Goal: Check status: Check status

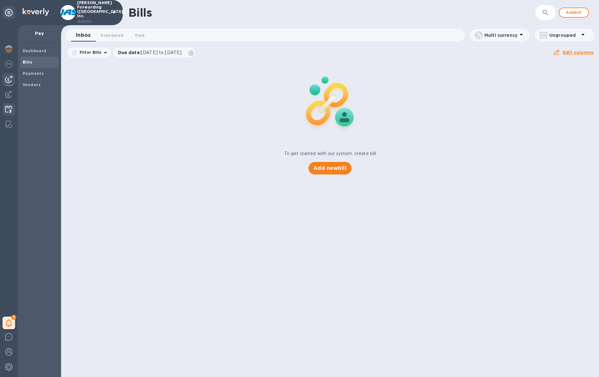
click at [9, 108] on img at bounding box center [8, 110] width 7 height 8
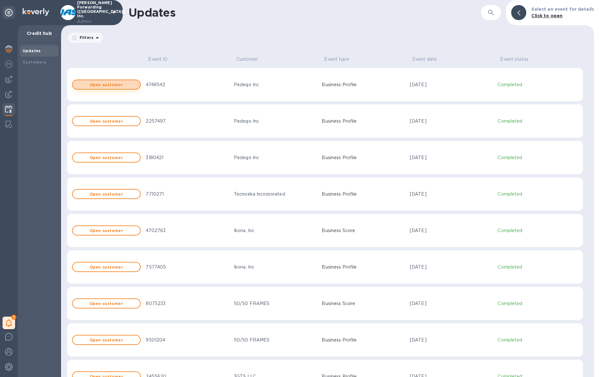
click at [107, 88] on button "Open customer" at bounding box center [106, 85] width 69 height 10
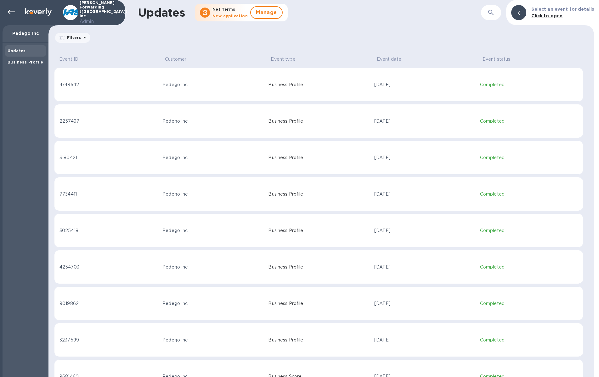
click at [160, 90] on td "Pedego Inc" at bounding box center [213, 85] width 106 height 34
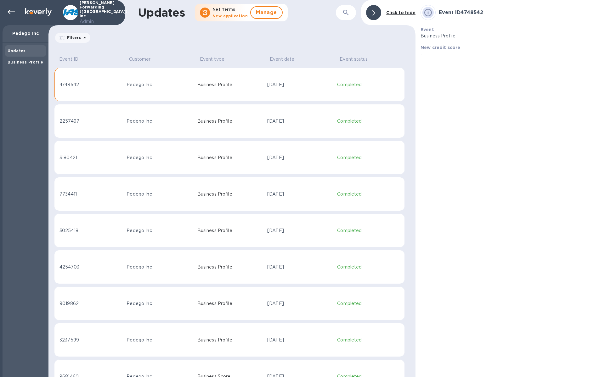
click at [235, 92] on td "Business Profile" at bounding box center [230, 85] width 70 height 34
click at [34, 66] on div "Business Profile" at bounding box center [25, 62] width 41 height 11
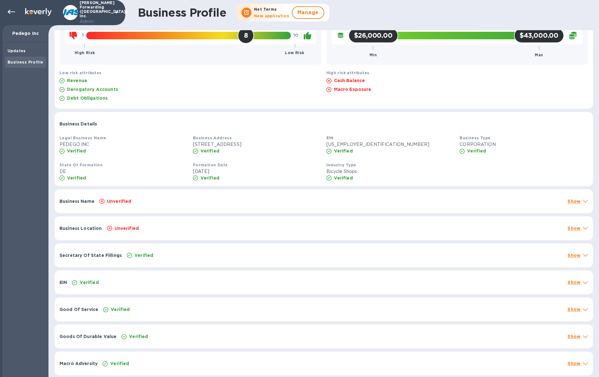
click at [254, 200] on div "Unverified" at bounding box center [330, 201] width 465 height 9
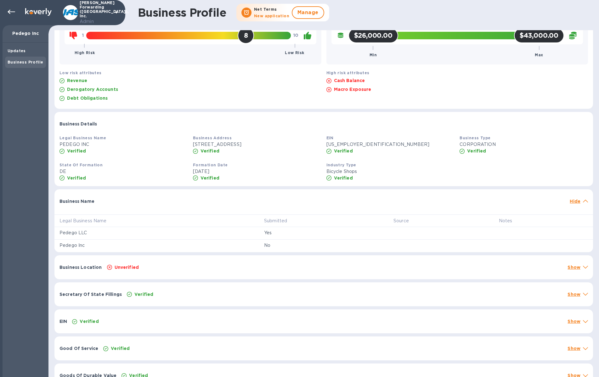
click at [254, 200] on div at bounding box center [332, 198] width 470 height 5
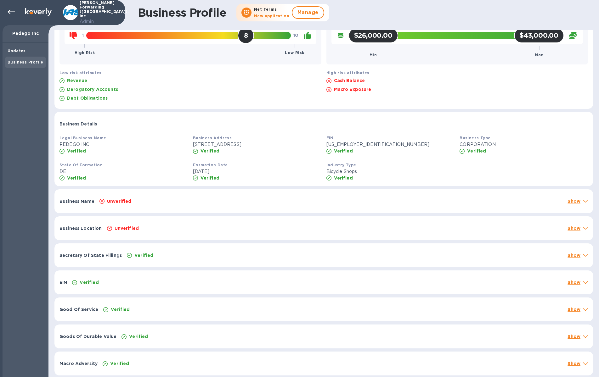
click at [254, 200] on div "Unverified" at bounding box center [330, 201] width 465 height 9
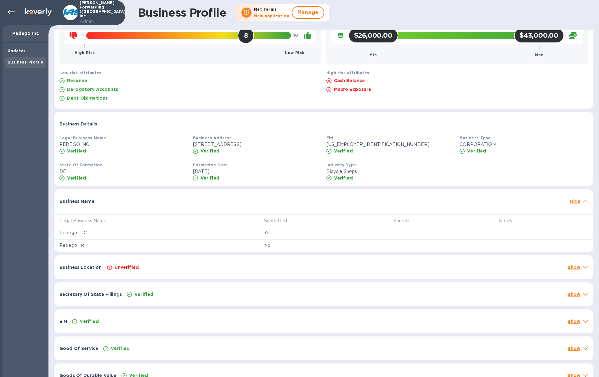
click at [254, 200] on div at bounding box center [332, 198] width 470 height 5
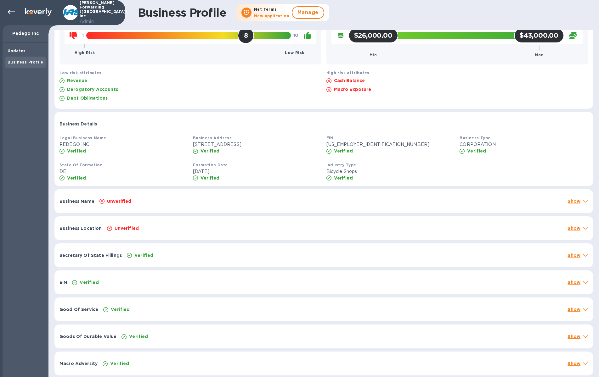
click at [388, 182] on div "Industry Type Bicycle Shops Verified" at bounding box center [390, 171] width 133 height 25
click at [569, 204] on p "Show" at bounding box center [573, 201] width 13 height 6
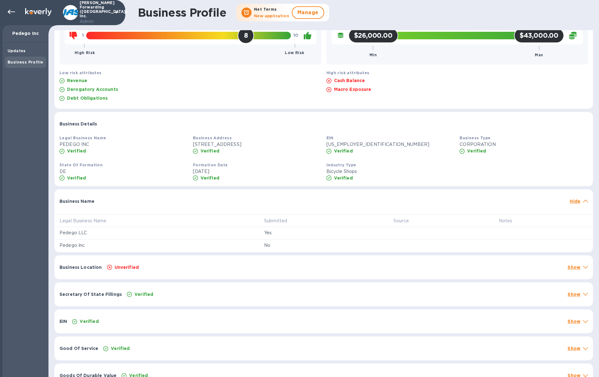
click at [570, 200] on p "Hide" at bounding box center [575, 201] width 11 height 6
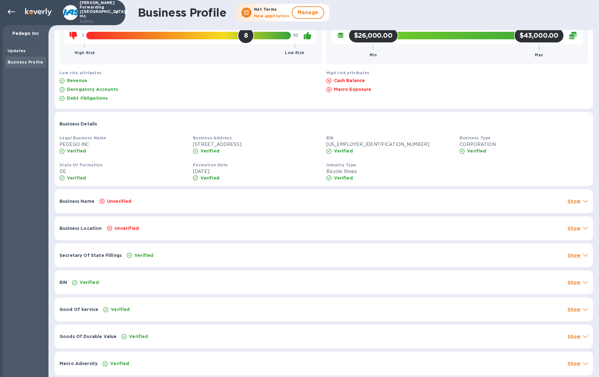
click at [184, 206] on div "Business Name Unverified Show" at bounding box center [323, 201] width 538 height 24
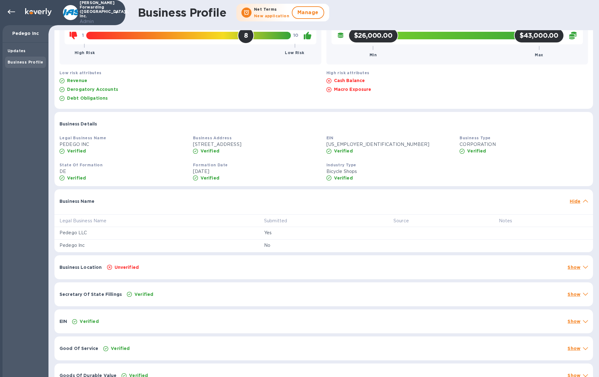
click at [184, 206] on div "Business Name Hide" at bounding box center [323, 199] width 538 height 20
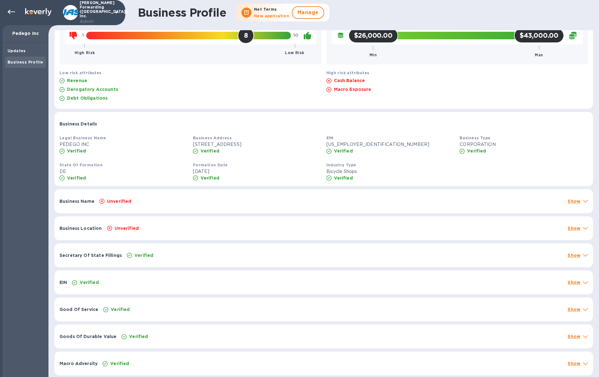
click at [184, 206] on div "Business Name Unverified Show" at bounding box center [323, 201] width 538 height 24
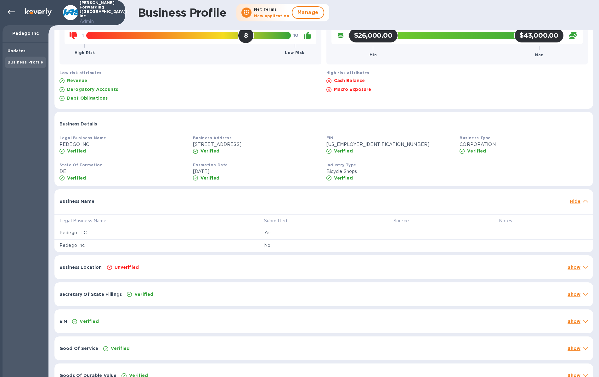
drag, startPoint x: 392, startPoint y: 236, endPoint x: 429, endPoint y: 237, distance: 37.5
click at [429, 237] on tr "Pedego LLC Yes" at bounding box center [323, 233] width 538 height 13
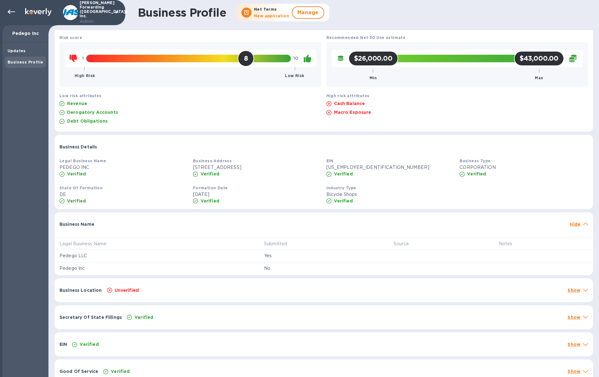
scroll to position [0, 0]
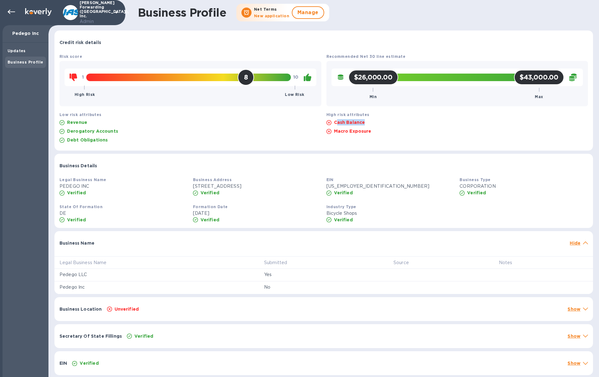
drag, startPoint x: 336, startPoint y: 120, endPoint x: 382, endPoint y: 124, distance: 46.5
click at [382, 124] on div "Cash Balance" at bounding box center [457, 122] width 264 height 9
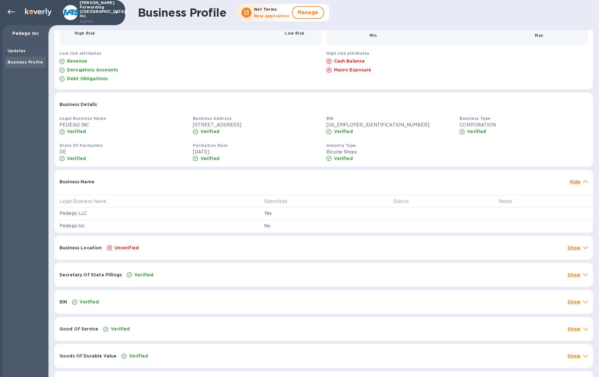
scroll to position [81, 0]
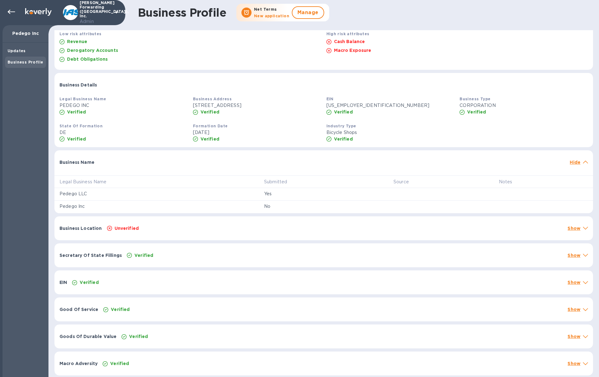
click at [321, 188] on td "Yes" at bounding box center [323, 194] width 129 height 13
click at [258, 283] on div "Verified" at bounding box center [317, 282] width 493 height 9
click at [258, 283] on div "EIN" at bounding box center [312, 282] width 510 height 11
click at [241, 307] on div "Verified" at bounding box center [333, 309] width 462 height 9
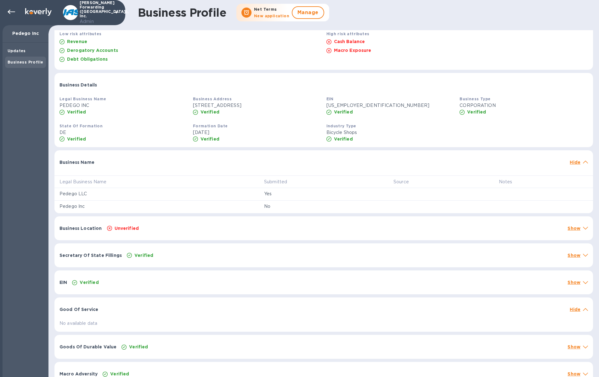
click at [241, 307] on div at bounding box center [334, 306] width 466 height 5
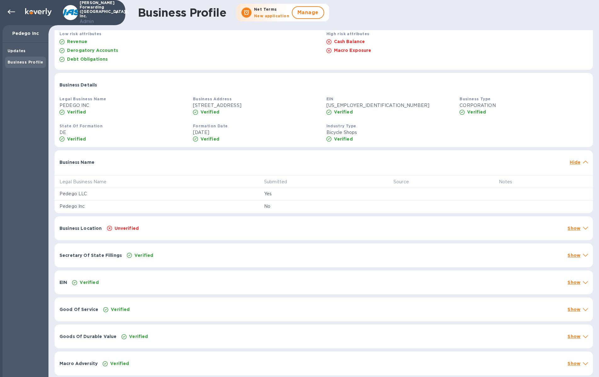
click at [228, 326] on div "Goods Of Durable Value Verified Show" at bounding box center [323, 337] width 538 height 24
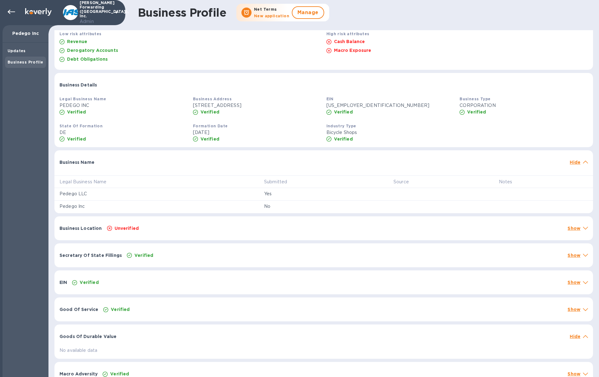
click at [228, 326] on div "Goods Of Durable Value Hide" at bounding box center [323, 335] width 538 height 20
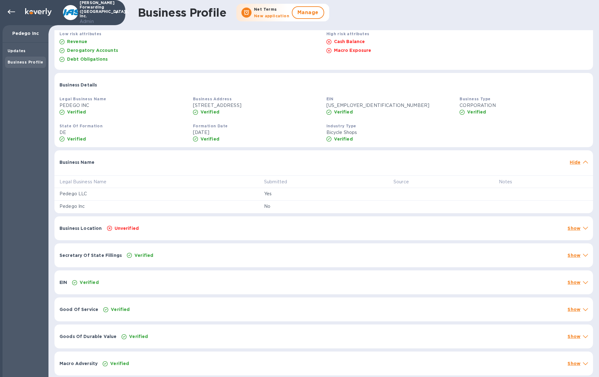
click at [216, 349] on div "Goods Of Durable Value Verified Show No available data" at bounding box center [324, 336] width 542 height 27
click at [212, 358] on div "Macro Adversity Verified Show" at bounding box center [323, 364] width 538 height 24
click at [212, 358] on div "Macro Adversity Hide" at bounding box center [323, 362] width 538 height 20
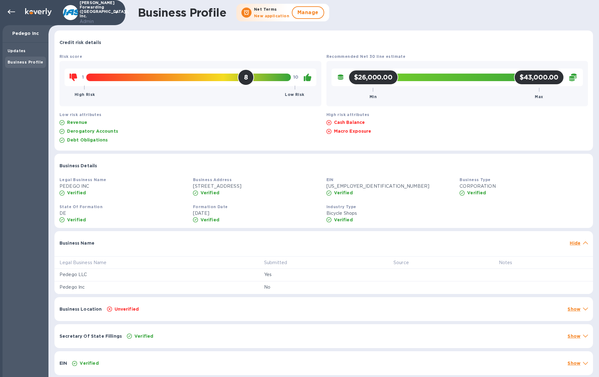
click at [210, 312] on div "Unverified" at bounding box center [335, 309] width 458 height 9
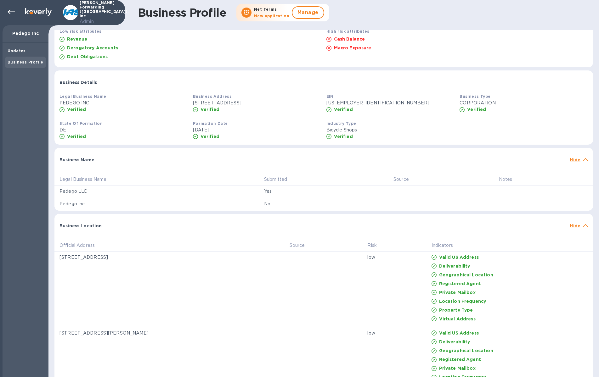
scroll to position [14, 0]
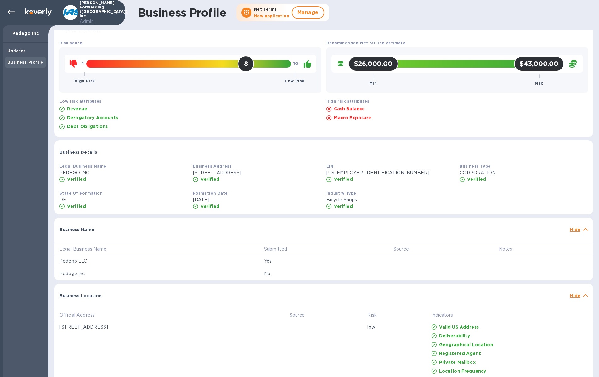
click at [571, 298] on p "Hide" at bounding box center [575, 296] width 11 height 6
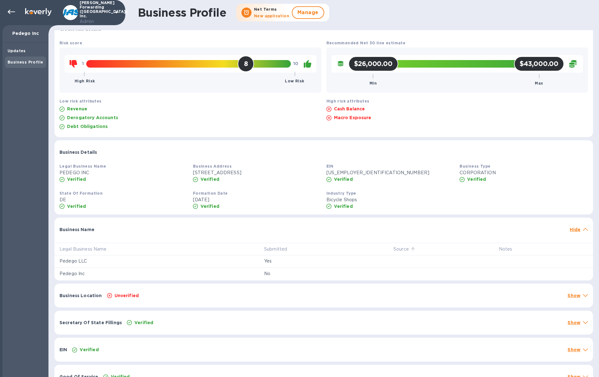
drag, startPoint x: 389, startPoint y: 246, endPoint x: 399, endPoint y: 250, distance: 10.8
click at [399, 250] on th "Source" at bounding box center [440, 249] width 105 height 13
click at [583, 231] on span at bounding box center [585, 229] width 5 height 6
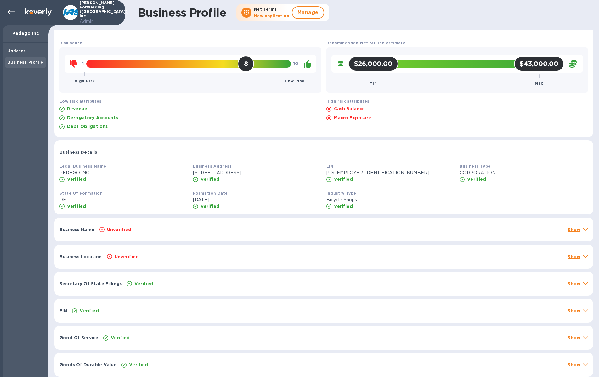
click at [583, 230] on icon at bounding box center [585, 229] width 5 height 3
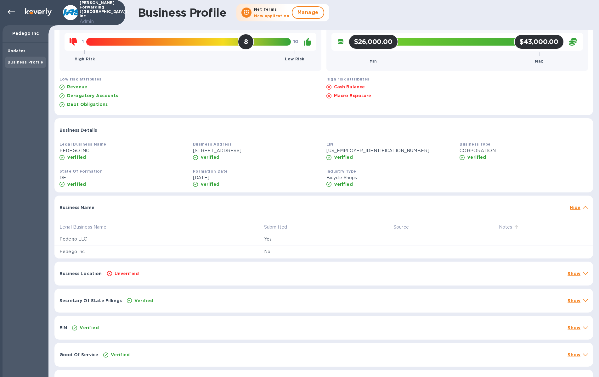
scroll to position [36, 0]
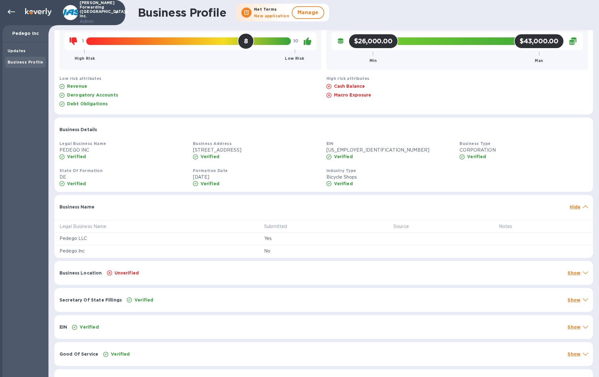
click at [576, 203] on div "Business Name Hide" at bounding box center [323, 205] width 538 height 20
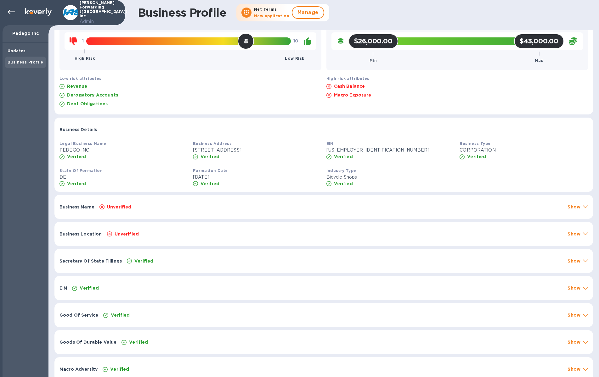
click at [576, 203] on div "Business Name Unverified Show" at bounding box center [323, 207] width 538 height 24
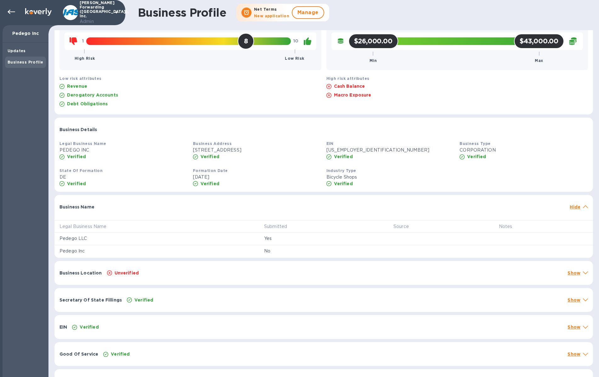
click at [573, 205] on p "Hide" at bounding box center [575, 207] width 11 height 6
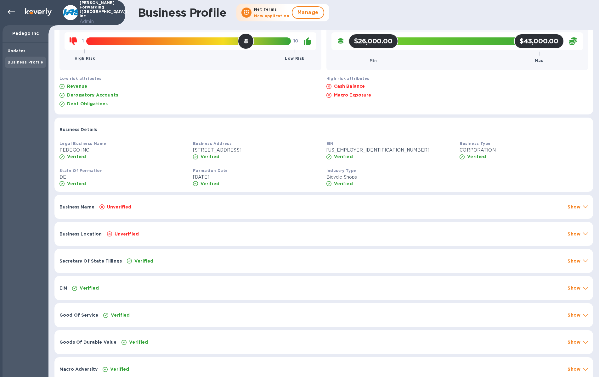
click at [571, 231] on p "Show" at bounding box center [573, 234] width 13 height 6
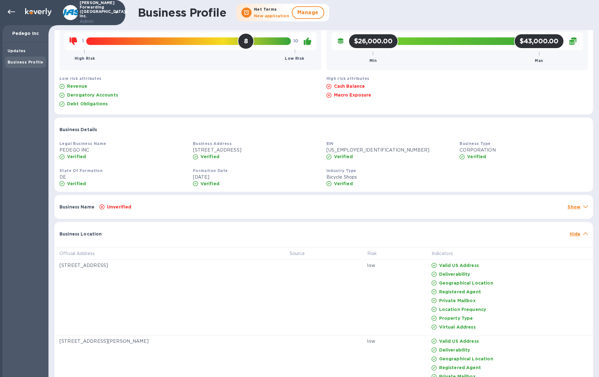
click at [571, 231] on p "Hide" at bounding box center [575, 234] width 11 height 6
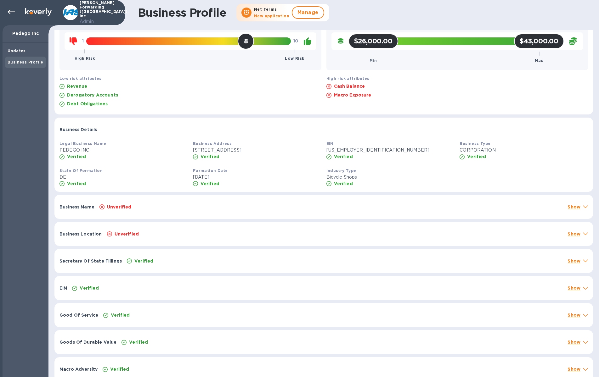
click at [502, 199] on div "Business Name Unverified Show" at bounding box center [323, 207] width 538 height 24
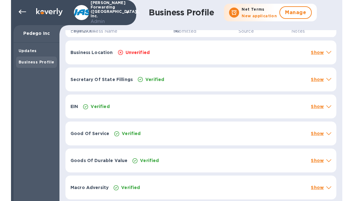
scroll to position [234, 0]
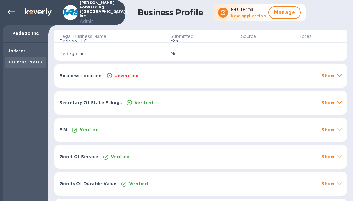
click at [151, 88] on div "Business Location Unverified Show" at bounding box center [200, 76] width 293 height 24
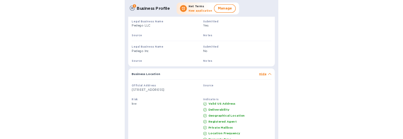
scroll to position [266, 0]
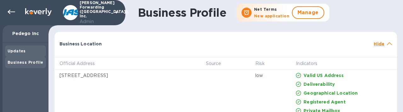
click at [20, 52] on b "Updates" at bounding box center [17, 50] width 18 height 5
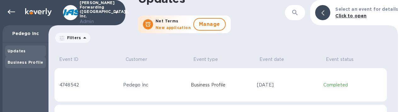
click at [20, 64] on b "Business Profile" at bounding box center [26, 62] width 36 height 5
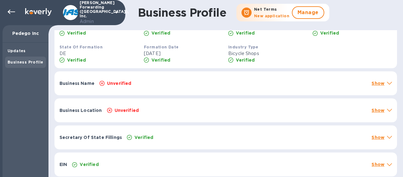
scroll to position [155, 0]
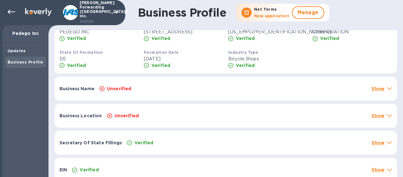
click at [146, 93] on div "Unverified" at bounding box center [232, 88] width 269 height 9
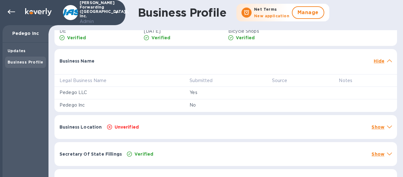
scroll to position [183, 0]
click at [256, 131] on div "Unverified" at bounding box center [237, 126] width 262 height 9
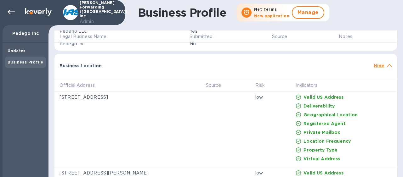
scroll to position [248, 0]
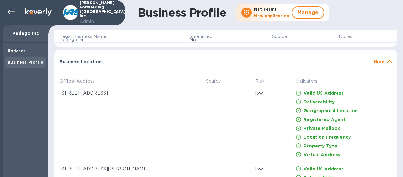
click at [165, 67] on div "Business Location" at bounding box center [214, 61] width 314 height 11
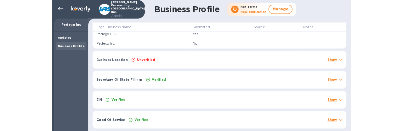
scroll to position [188, 0]
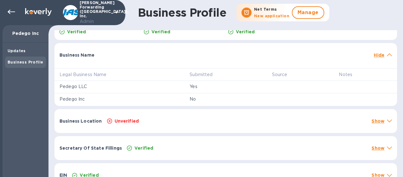
click at [247, 54] on div at bounding box center [234, 51] width 274 height 5
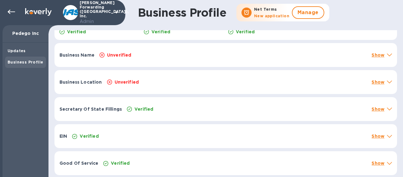
click at [151, 87] on div "Unverified" at bounding box center [237, 82] width 262 height 9
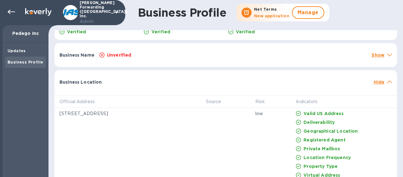
click at [297, 84] on div "Business Location Hide" at bounding box center [225, 80] width 342 height 20
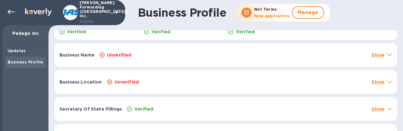
click at [149, 87] on div "Unverified" at bounding box center [237, 82] width 262 height 9
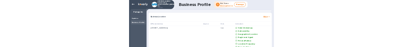
scroll to position [223, 0]
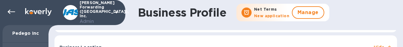
click at [180, 32] on div "Business Name Unverified Show" at bounding box center [225, 20] width 342 height 24
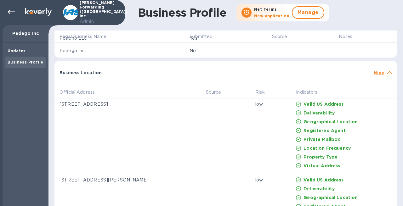
scroll to position [226, 0]
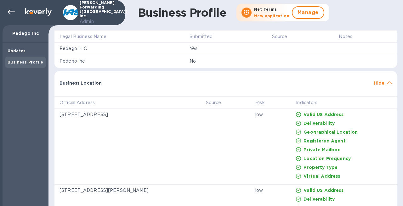
click at [381, 86] on p "Hide" at bounding box center [379, 83] width 11 height 6
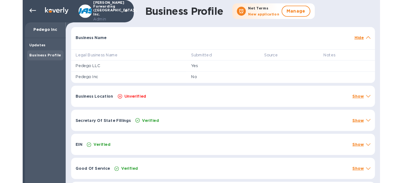
scroll to position [199, 0]
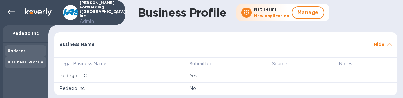
click at [18, 50] on b "Updates" at bounding box center [17, 50] width 18 height 5
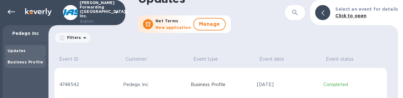
click at [15, 62] on b "Business Profile" at bounding box center [26, 62] width 36 height 5
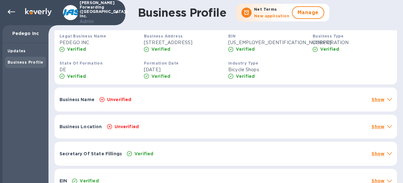
scroll to position [163, 0]
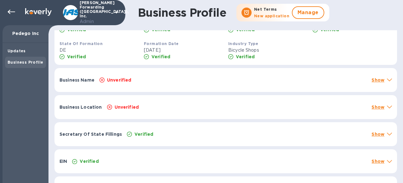
click at [167, 138] on div "Verified" at bounding box center [247, 134] width 242 height 9
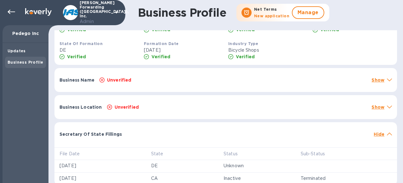
scroll to position [195, 0]
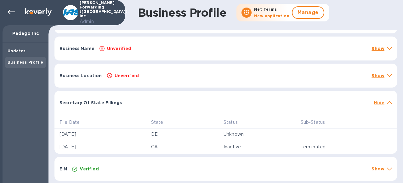
click at [150, 108] on div "Secretary Of State Fillings" at bounding box center [214, 102] width 314 height 11
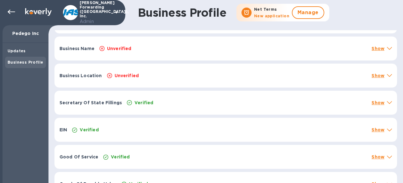
click at [150, 107] on div "Verified" at bounding box center [143, 102] width 21 height 9
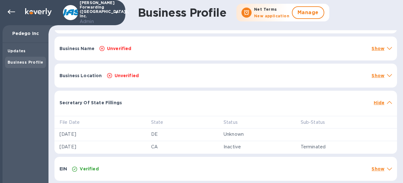
click at [150, 108] on div "Secretary Of State Fillings" at bounding box center [214, 102] width 314 height 11
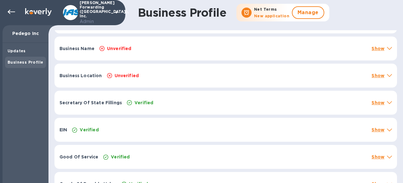
click at [381, 115] on div "Secretary Of State Fillings Verified Show" at bounding box center [225, 103] width 342 height 24
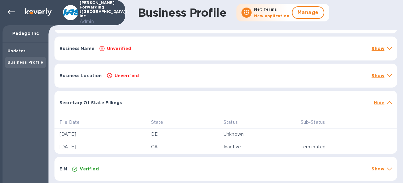
click at [174, 105] on div "Secretary Of State Fillings Hide" at bounding box center [225, 101] width 342 height 20
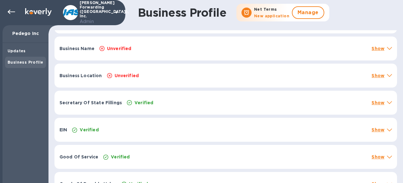
drag, startPoint x: 12, startPoint y: 34, endPoint x: 41, endPoint y: 34, distance: 29.3
click at [41, 34] on p "Pedego Inc" at bounding box center [26, 33] width 36 height 6
drag, startPoint x: 41, startPoint y: 34, endPoint x: 12, endPoint y: 34, distance: 28.6
click at [12, 34] on p "Pedego Inc" at bounding box center [26, 33] width 36 height 6
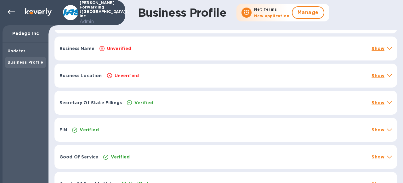
click at [12, 34] on p "Pedego Inc" at bounding box center [26, 33] width 36 height 6
click at [109, 105] on div "Secretary Of State Fillings Verified Show" at bounding box center [225, 103] width 342 height 24
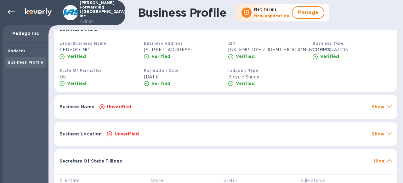
scroll to position [132, 0]
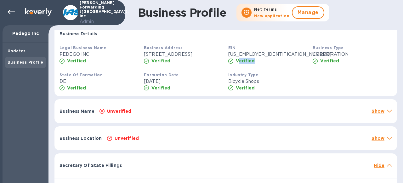
drag, startPoint x: 236, startPoint y: 62, endPoint x: 251, endPoint y: 62, distance: 15.1
click at [251, 62] on p "Verified" at bounding box center [245, 61] width 19 height 6
click at [135, 115] on div "Unverified" at bounding box center [232, 111] width 269 height 9
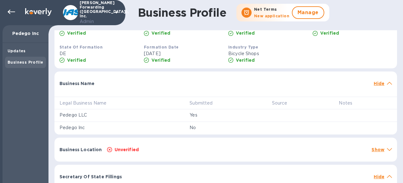
scroll to position [161, 0]
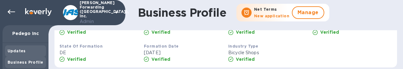
click at [27, 51] on div "Updates" at bounding box center [26, 51] width 36 height 6
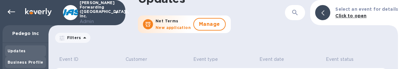
click at [25, 63] on b "Business Profile" at bounding box center [26, 62] width 36 height 5
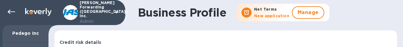
click at [251, 29] on div "Business Profile Net Terms New application Manage Credit risk details Risk scor…" at bounding box center [225, 23] width 354 height 47
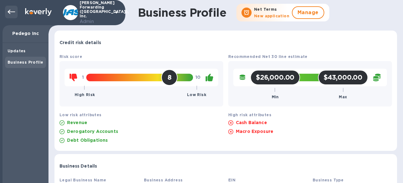
click at [14, 12] on icon at bounding box center [12, 12] width 8 height 4
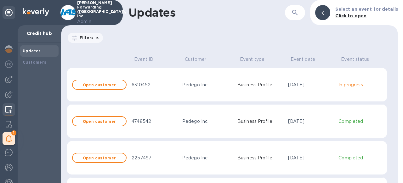
click at [181, 92] on td "Pedego Inc" at bounding box center [207, 85] width 55 height 34
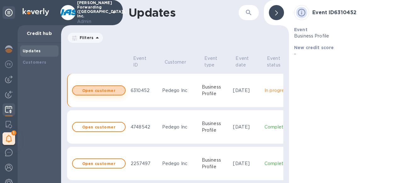
click at [115, 89] on span "Open customer" at bounding box center [99, 90] width 42 height 4
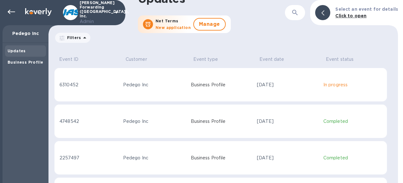
click at [4, 12] on div at bounding box center [10, 13] width 15 height 14
click at [8, 12] on icon at bounding box center [12, 12] width 8 height 8
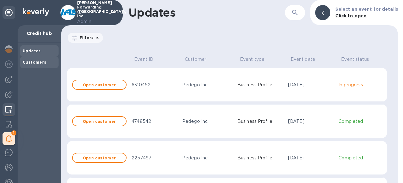
click at [29, 58] on div "Customers" at bounding box center [39, 62] width 38 height 11
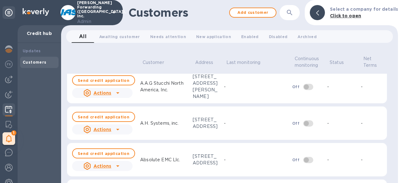
scroll to position [150, 0]
click at [294, 18] on button "button" at bounding box center [289, 12] width 15 height 15
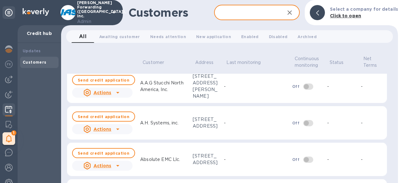
paste input "Pedego Inc"
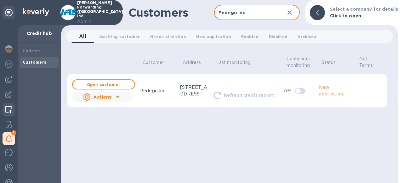
type input "Pedego Inc"
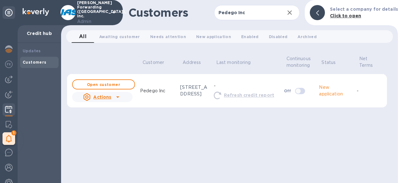
click at [157, 104] on td "Pedego Inc" at bounding box center [158, 91] width 40 height 34
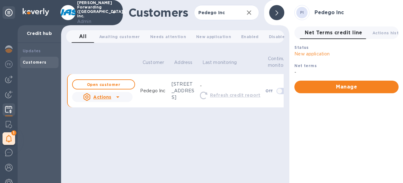
click at [115, 101] on icon at bounding box center [118, 97] width 8 height 8
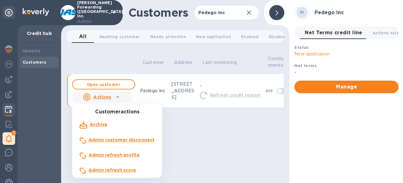
click at [123, 153] on b "Admin refresh profile" at bounding box center [113, 154] width 51 height 5
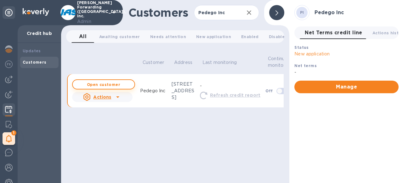
click at [113, 87] on b "Open customer" at bounding box center [103, 84] width 33 height 5
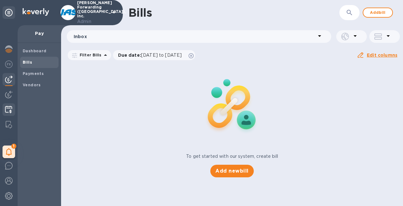
click at [6, 112] on img at bounding box center [8, 110] width 7 height 8
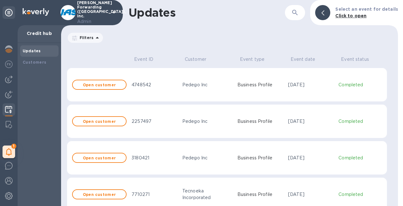
click at [211, 88] on td "Pedego Inc" at bounding box center [207, 85] width 55 height 34
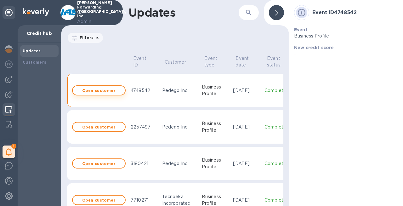
click at [100, 90] on b "Open customer" at bounding box center [98, 90] width 33 height 5
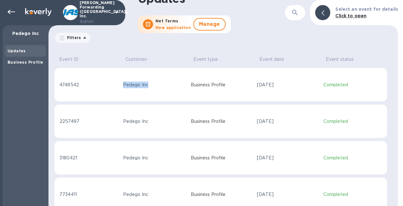
drag, startPoint x: 121, startPoint y: 85, endPoint x: 153, endPoint y: 85, distance: 31.5
click at [153, 85] on td "Pedego Inc" at bounding box center [155, 85] width 68 height 34
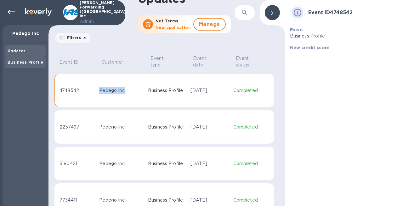
click at [29, 60] on b "Business Profile" at bounding box center [26, 62] width 36 height 5
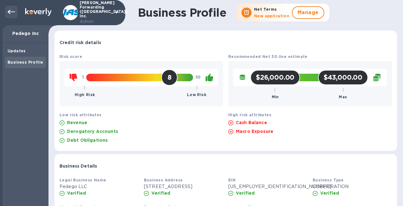
click at [10, 11] on icon at bounding box center [12, 12] width 8 height 8
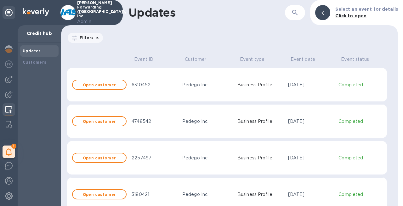
click at [299, 13] on icon "button" at bounding box center [295, 13] width 8 height 8
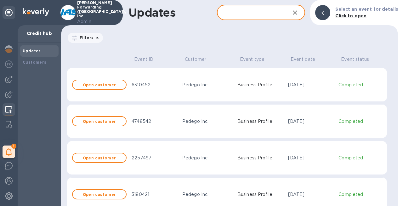
paste input "Pedego Inc"
type input "Pedego Inc"
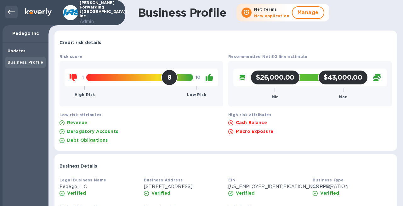
click at [5, 10] on div at bounding box center [11, 12] width 13 height 13
click at [9, 11] on icon at bounding box center [12, 12] width 8 height 4
click at [9, 9] on icon at bounding box center [12, 12] width 8 height 8
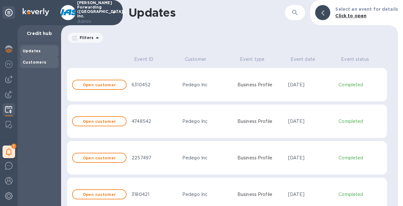
click at [31, 64] on b "Customers" at bounding box center [35, 62] width 24 height 5
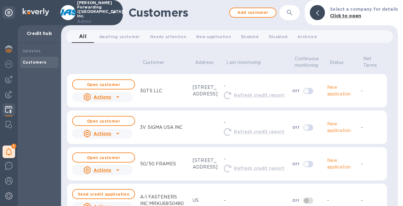
click at [291, 13] on icon "button" at bounding box center [289, 12] width 5 height 5
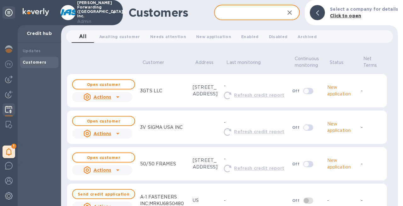
paste input "Pedego Inc"
type input "Pedego Inc"
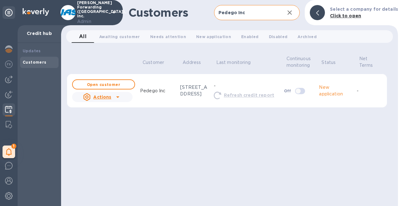
click at [109, 99] on u "Actions" at bounding box center [102, 96] width 18 height 5
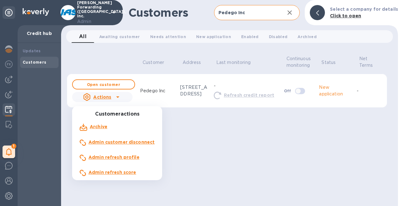
click at [110, 161] on div "Admin refresh profile" at bounding box center [113, 157] width 53 height 9
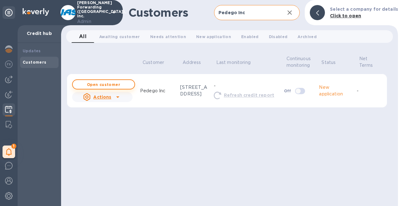
click at [114, 87] on b "Open customer" at bounding box center [103, 84] width 33 height 5
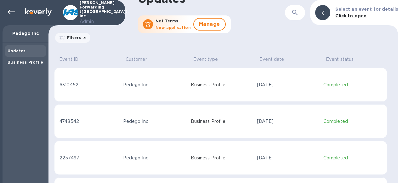
click at [68, 85] on div "6310452" at bounding box center [88, 85] width 59 height 7
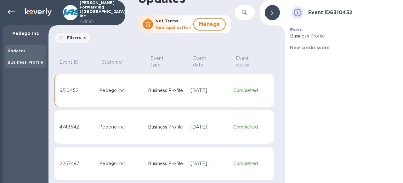
click at [31, 65] on div "Business Profile" at bounding box center [26, 62] width 36 height 6
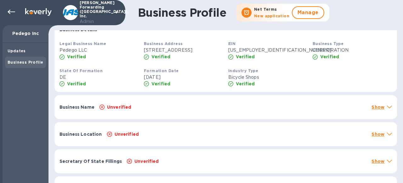
scroll to position [162, 0]
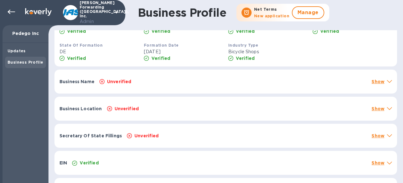
click at [148, 86] on div "Unverified" at bounding box center [232, 81] width 269 height 9
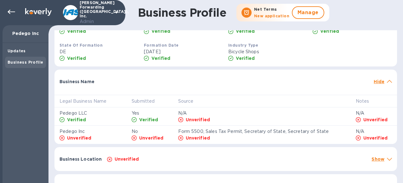
click at [379, 85] on p "Hide" at bounding box center [379, 81] width 11 height 6
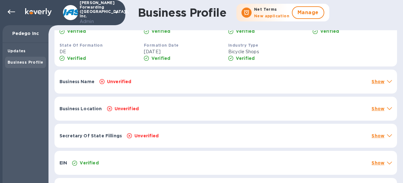
click at [379, 85] on p "Show" at bounding box center [377, 81] width 13 height 6
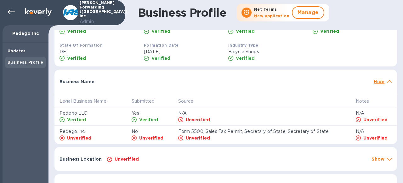
click at [366, 170] on div "Business Location Unverified Show" at bounding box center [225, 159] width 342 height 24
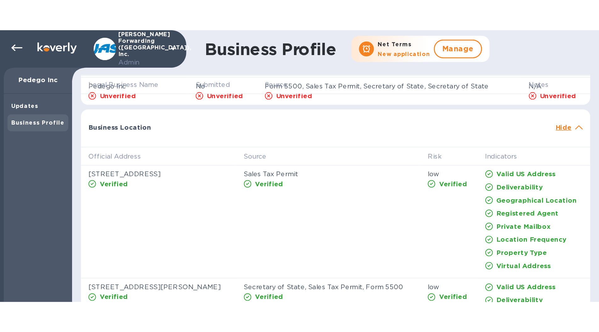
scroll to position [302, 0]
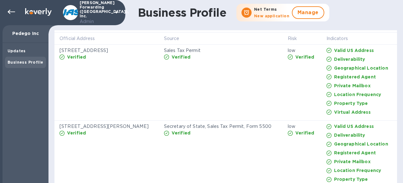
drag, startPoint x: 166, startPoint y: 183, endPoint x: 165, endPoint y: 155, distance: 27.4
click at [165, 155] on td "Secretary of State, Sales Tax Permit, Form 5500 Verified" at bounding box center [221, 154] width 124 height 67
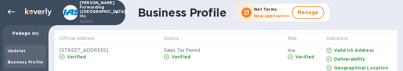
click at [37, 52] on div "Updates" at bounding box center [26, 51] width 36 height 6
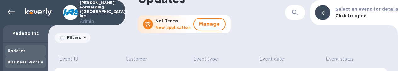
click at [22, 65] on div "Business Profile" at bounding box center [25, 62] width 41 height 11
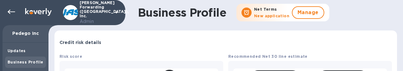
click at [19, 63] on b "Business Profile" at bounding box center [26, 62] width 36 height 5
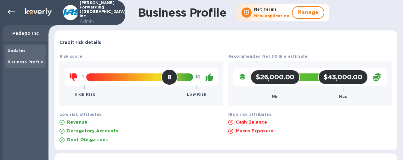
click at [26, 51] on div "Updates" at bounding box center [26, 51] width 36 height 6
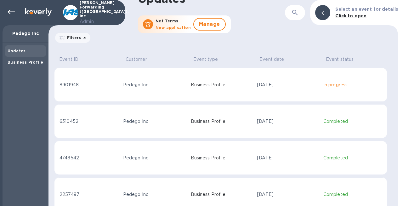
click at [265, 88] on td "[DATE]" at bounding box center [287, 85] width 66 height 34
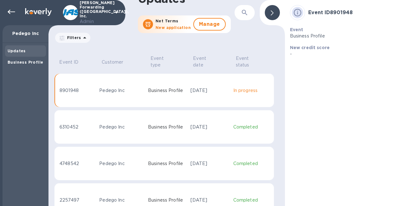
click at [274, 13] on div at bounding box center [272, 12] width 15 height 15
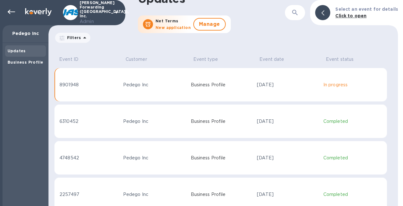
drag, startPoint x: 228, startPoint y: 35, endPoint x: 164, endPoint y: 52, distance: 66.4
click at [217, 36] on div "Filters" at bounding box center [223, 38] width 338 height 12
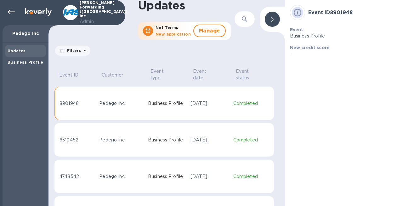
click at [99, 106] on div "Pedego Inc" at bounding box center [121, 103] width 44 height 7
click at [14, 58] on div "Business Profile" at bounding box center [25, 62] width 41 height 11
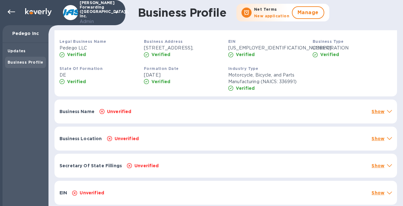
scroll to position [174, 0]
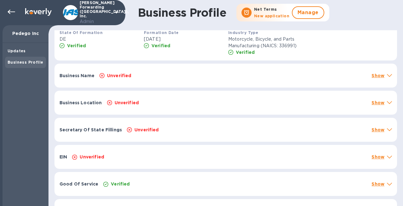
click at [158, 87] on div "Business Name Unverified Show" at bounding box center [225, 76] width 342 height 24
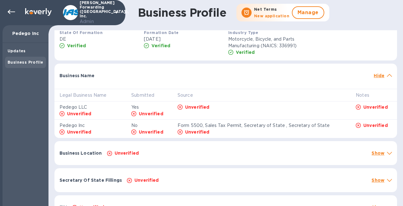
click at [158, 84] on div "Business Name Hide" at bounding box center [225, 74] width 342 height 20
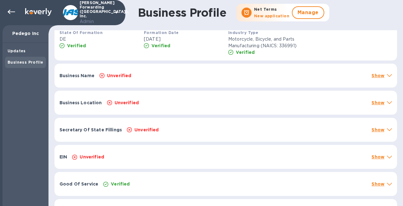
click at [142, 106] on div "Business Location Unverified Show" at bounding box center [225, 103] width 342 height 24
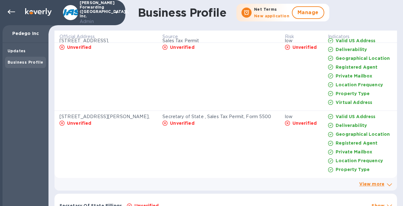
scroll to position [338, 0]
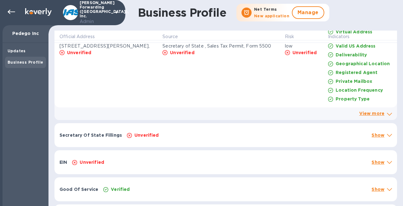
click at [141, 137] on div "Secretary Of State Fillings Unverified Show" at bounding box center [225, 135] width 342 height 24
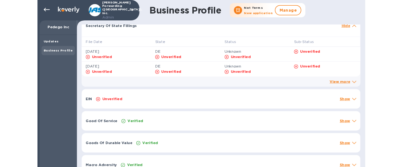
scroll to position [442, 0]
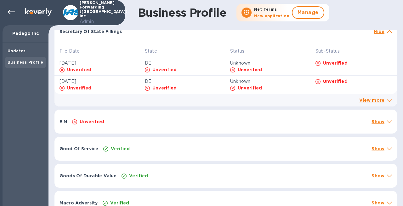
click at [82, 125] on p "Unverified" at bounding box center [92, 121] width 25 height 6
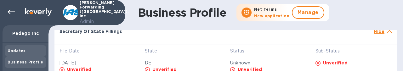
click at [19, 51] on b "Updates" at bounding box center [17, 50] width 18 height 5
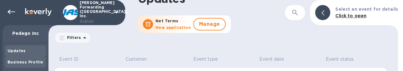
click at [27, 63] on b "Business Profile" at bounding box center [26, 62] width 36 height 5
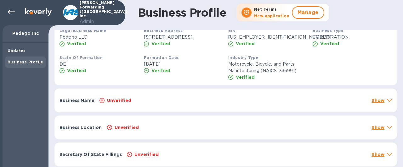
scroll to position [152, 0]
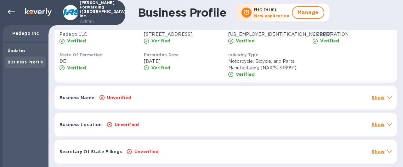
click at [235, 99] on div "Business Name Unverified Show" at bounding box center [225, 98] width 342 height 24
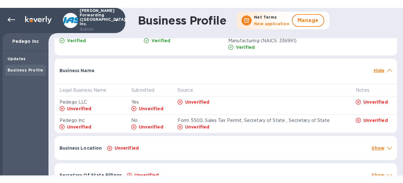
scroll to position [189, 0]
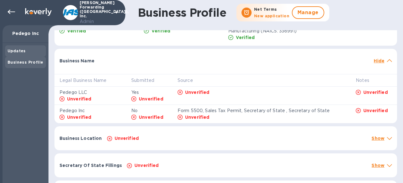
click at [13, 52] on b "Updates" at bounding box center [17, 50] width 18 height 5
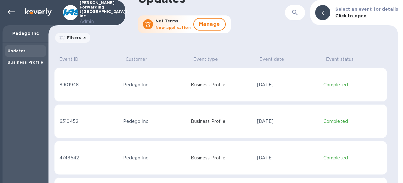
scroll to position [24, 0]
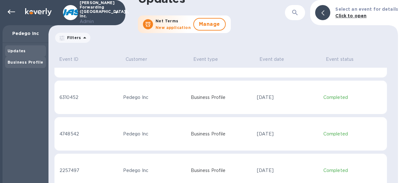
click at [29, 60] on b "Business Profile" at bounding box center [26, 62] width 36 height 5
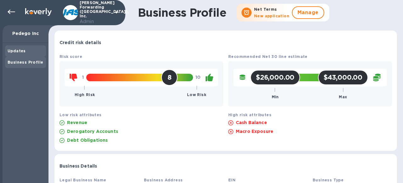
click at [24, 51] on b "Updates" at bounding box center [17, 50] width 18 height 5
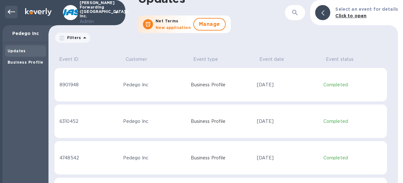
click at [11, 14] on icon at bounding box center [12, 12] width 8 height 8
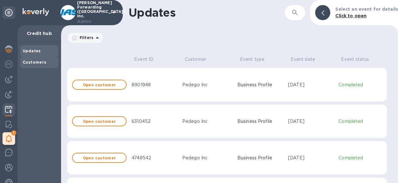
click at [37, 61] on b "Customers" at bounding box center [35, 62] width 24 height 5
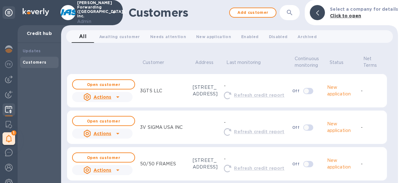
click at [293, 17] on button "button" at bounding box center [289, 12] width 15 height 15
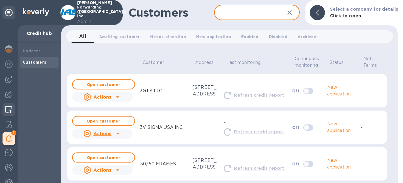
paste input "Pedego Inc"
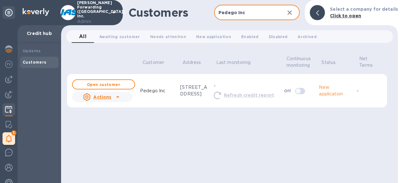
type input "Pedego Inc"
click at [118, 100] on icon at bounding box center [118, 97] width 8 height 8
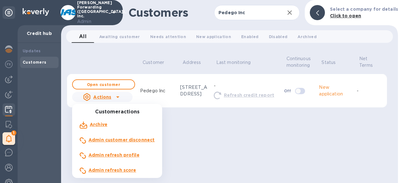
click at [108, 157] on b "Admin refresh profile" at bounding box center [113, 154] width 51 height 5
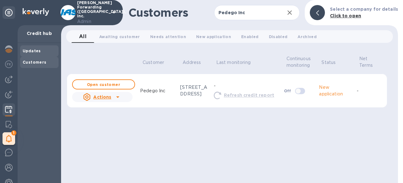
click at [37, 53] on div "Updates" at bounding box center [39, 51] width 33 height 6
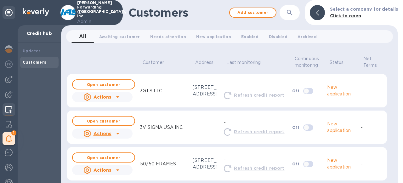
click at [290, 14] on icon "button" at bounding box center [290, 13] width 8 height 8
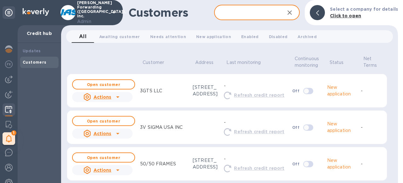
paste input "Pedego Inc"
type input "Pedego Inc"
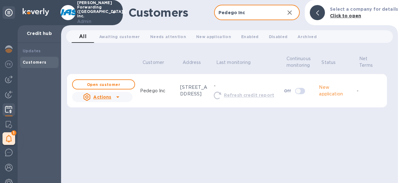
click at [110, 99] on u "Actions" at bounding box center [102, 96] width 18 height 5
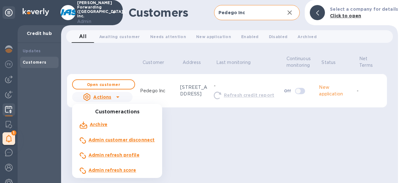
click at [118, 155] on b "Admin refresh profile" at bounding box center [113, 154] width 51 height 5
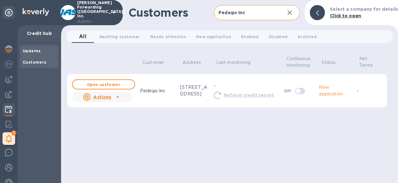
click at [35, 51] on b "Updates" at bounding box center [32, 50] width 18 height 5
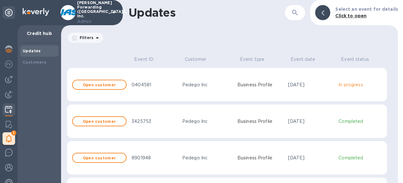
click at [153, 90] on td "0404581" at bounding box center [154, 85] width 51 height 34
